Goal: Find specific page/section: Find specific page/section

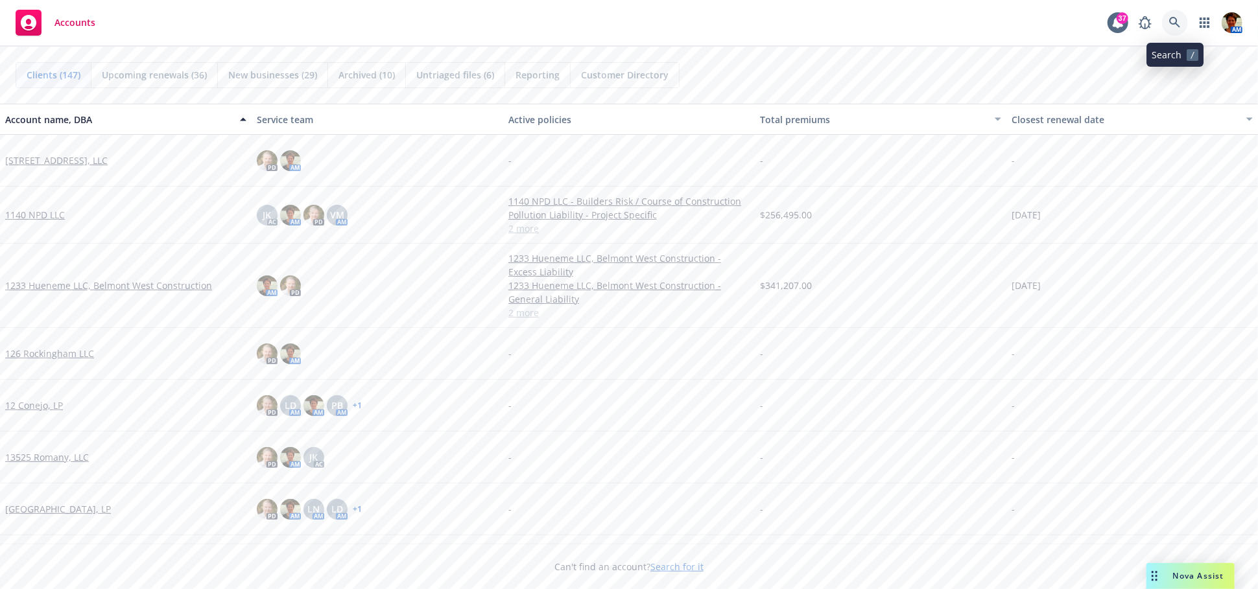
click at [1179, 19] on icon at bounding box center [1175, 23] width 12 height 12
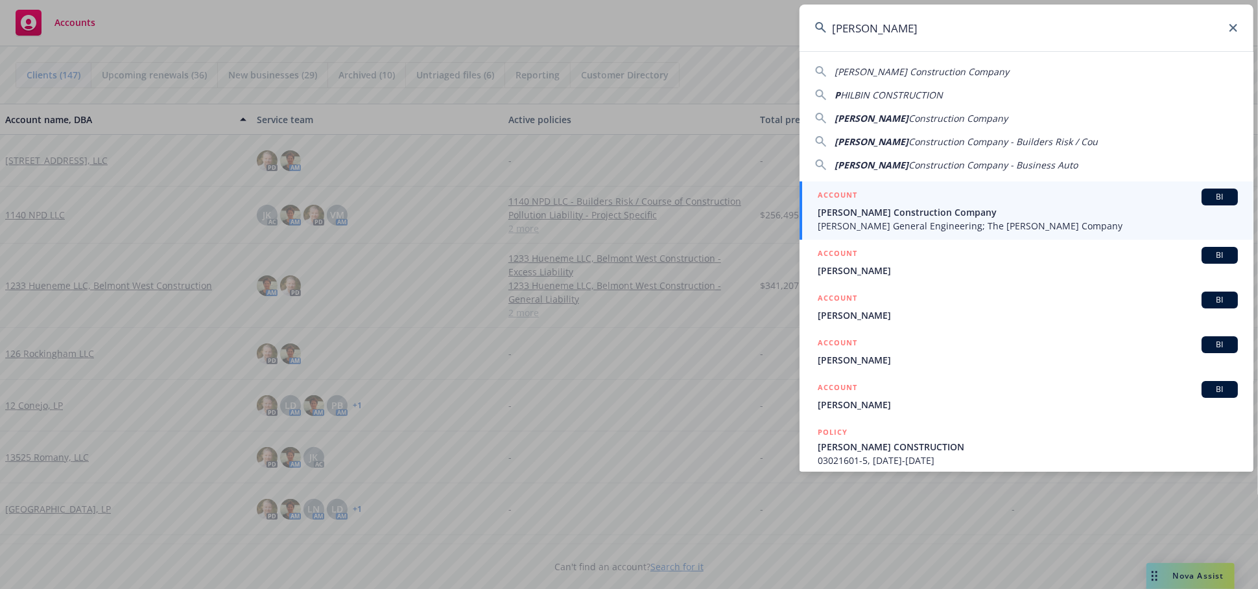
type input "[PERSON_NAME]"
click at [894, 228] on span "[PERSON_NAME] General Engineering; The [PERSON_NAME] Company" at bounding box center [1028, 226] width 420 height 14
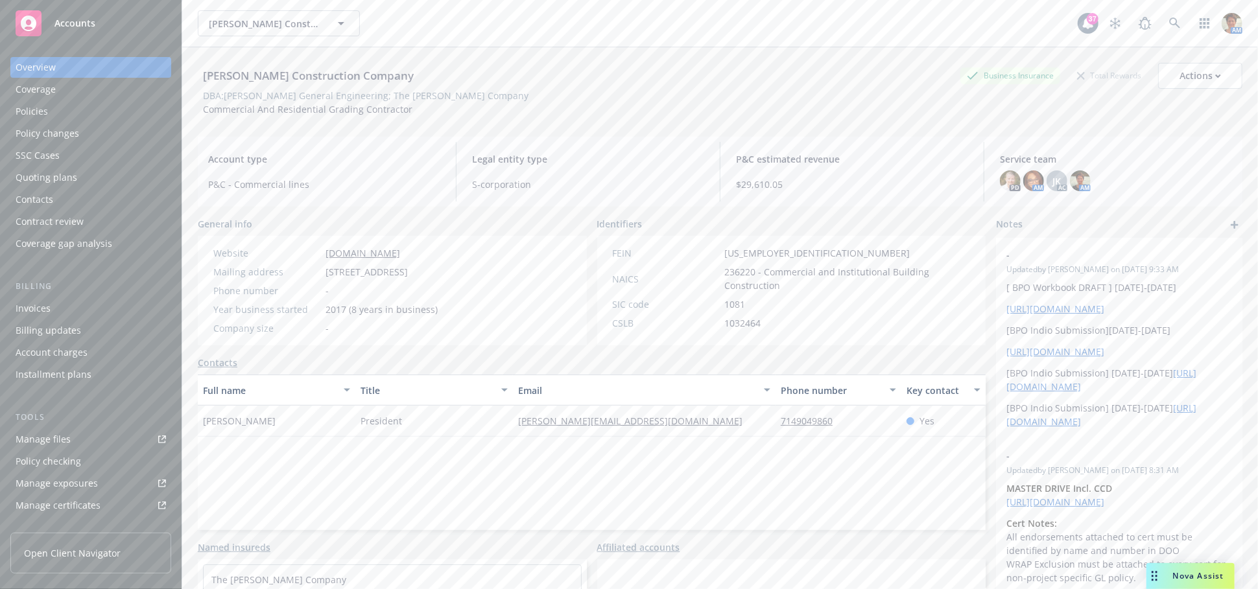
click at [73, 117] on div "Policies" at bounding box center [91, 111] width 150 height 21
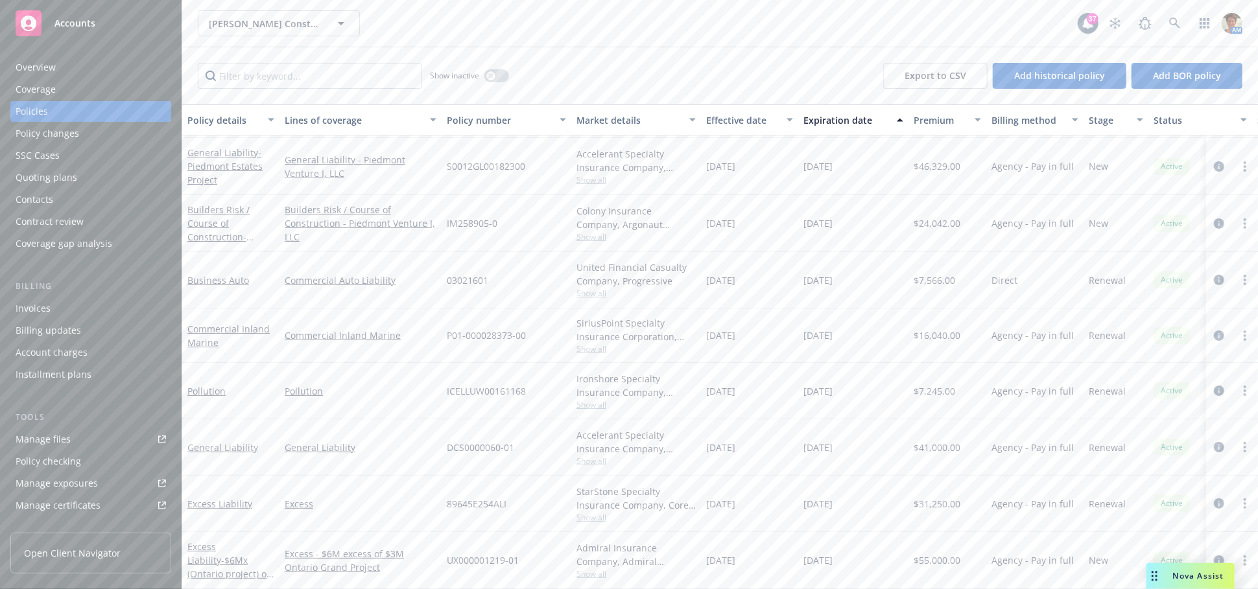
scroll to position [65, 0]
click at [489, 76] on icon "button" at bounding box center [490, 75] width 5 height 5
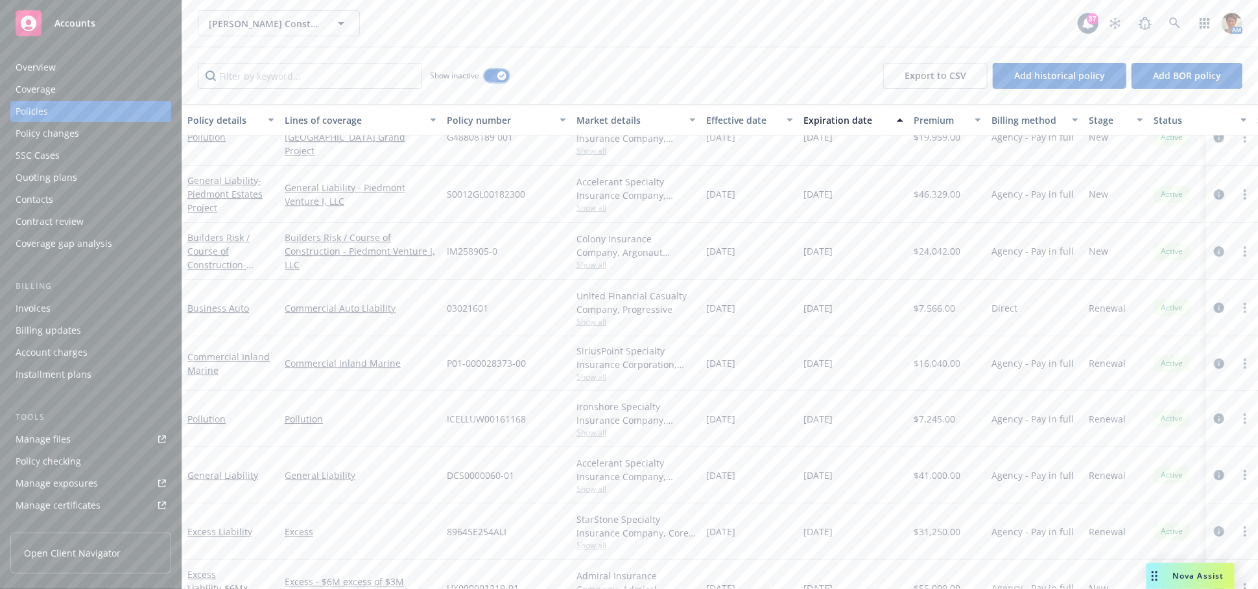
scroll to position [2607, 0]
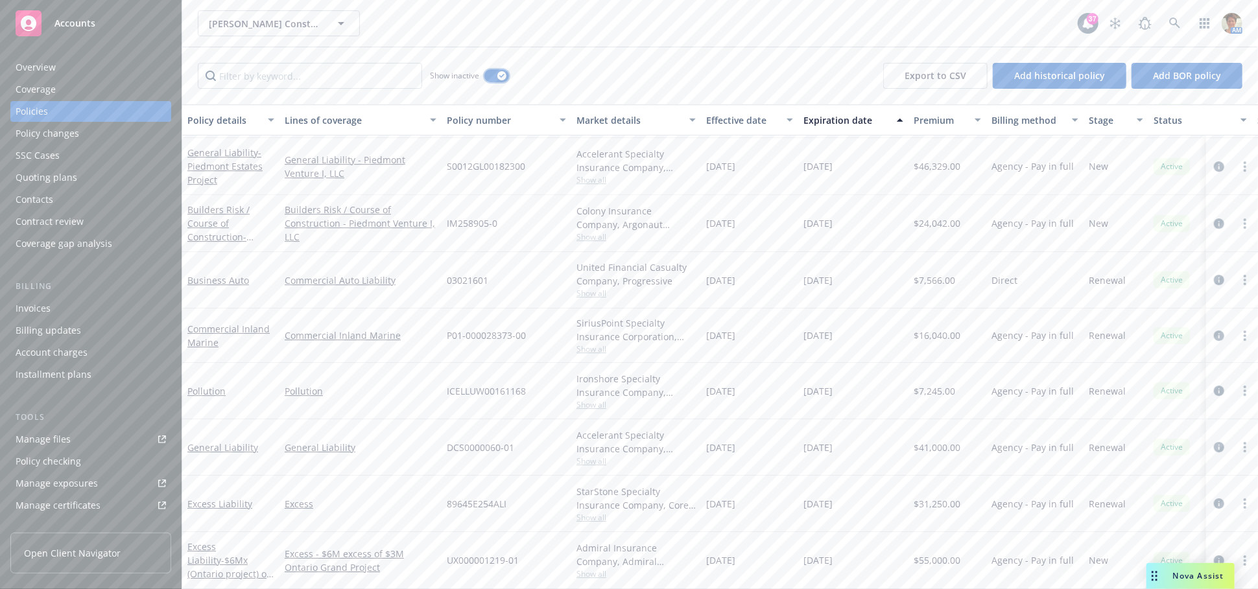
click at [501, 77] on icon "button" at bounding box center [501, 76] width 5 height 4
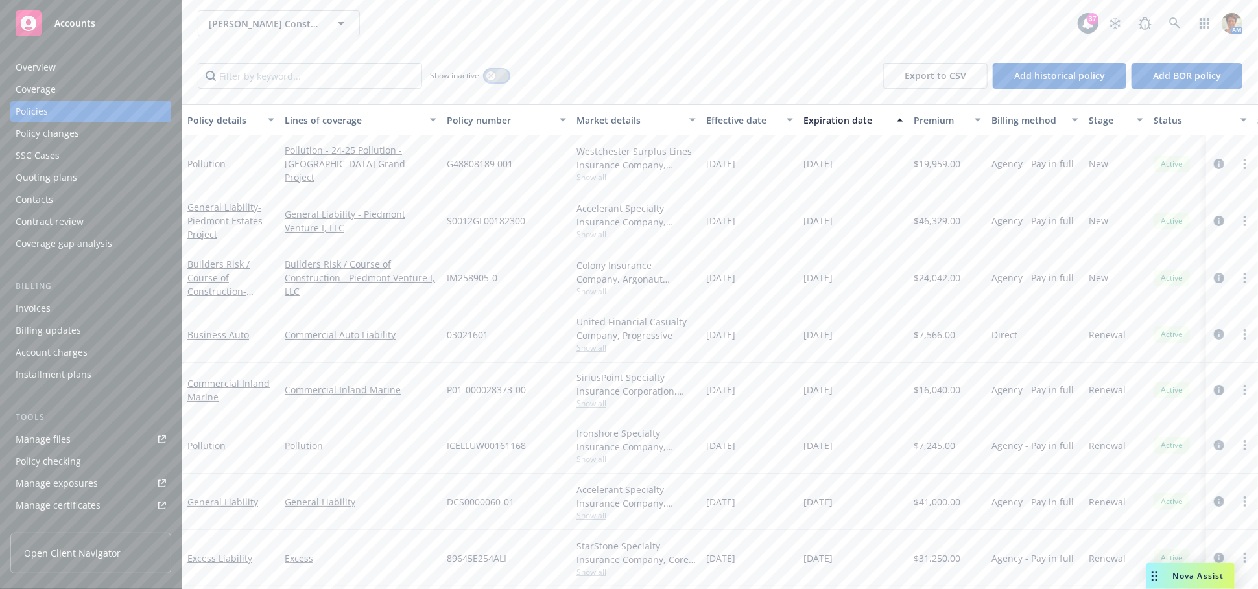
scroll to position [65, 0]
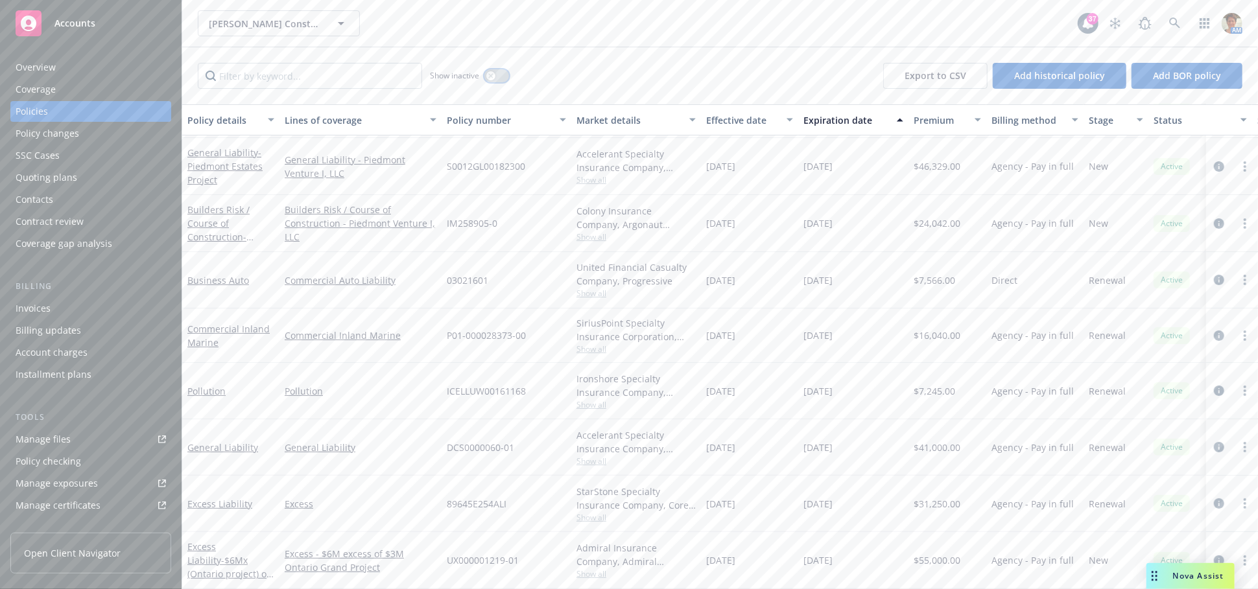
click at [486, 75] on div "button" at bounding box center [490, 75] width 9 height 9
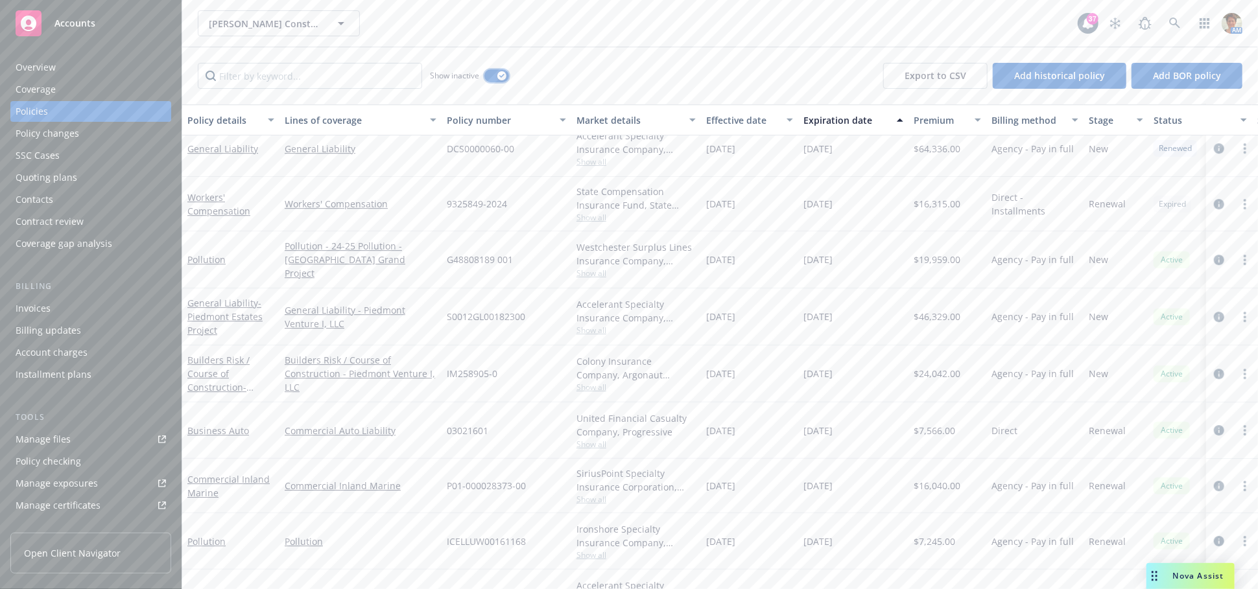
scroll to position [2390, 0]
